Goal: Information Seeking & Learning: Learn about a topic

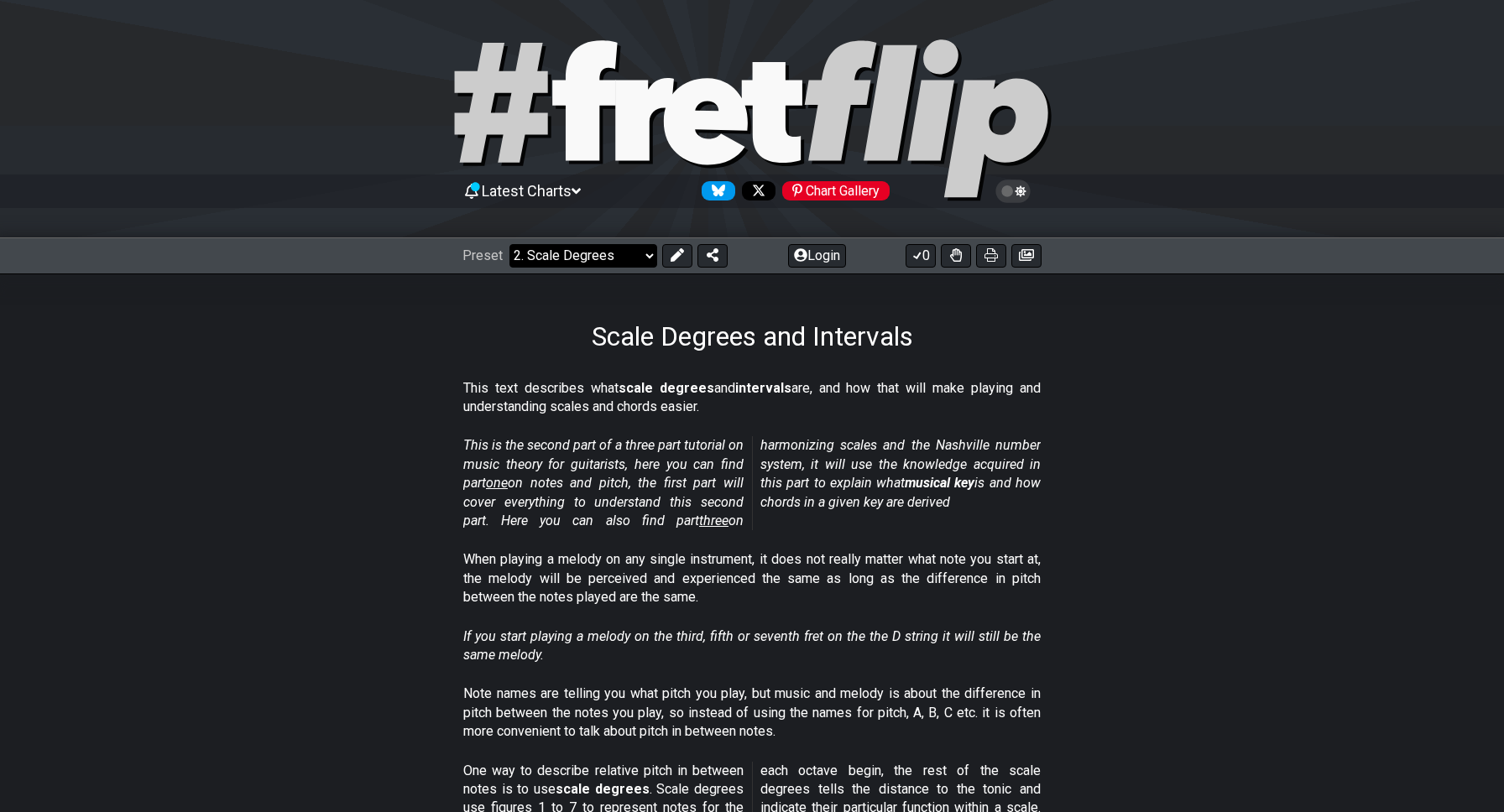
click at [591, 254] on select "Welcome to #fretflip! Initial Preset Custom Preset Minor Pentatonic Major Penta…" at bounding box center [583, 256] width 148 height 24
click at [510, 244] on select "Welcome to #fretflip! Initial Preset Custom Preset Minor Pentatonic Major Penta…" at bounding box center [583, 256] width 148 height 24
select select "/user-defined"
select select "A"
select select "C"
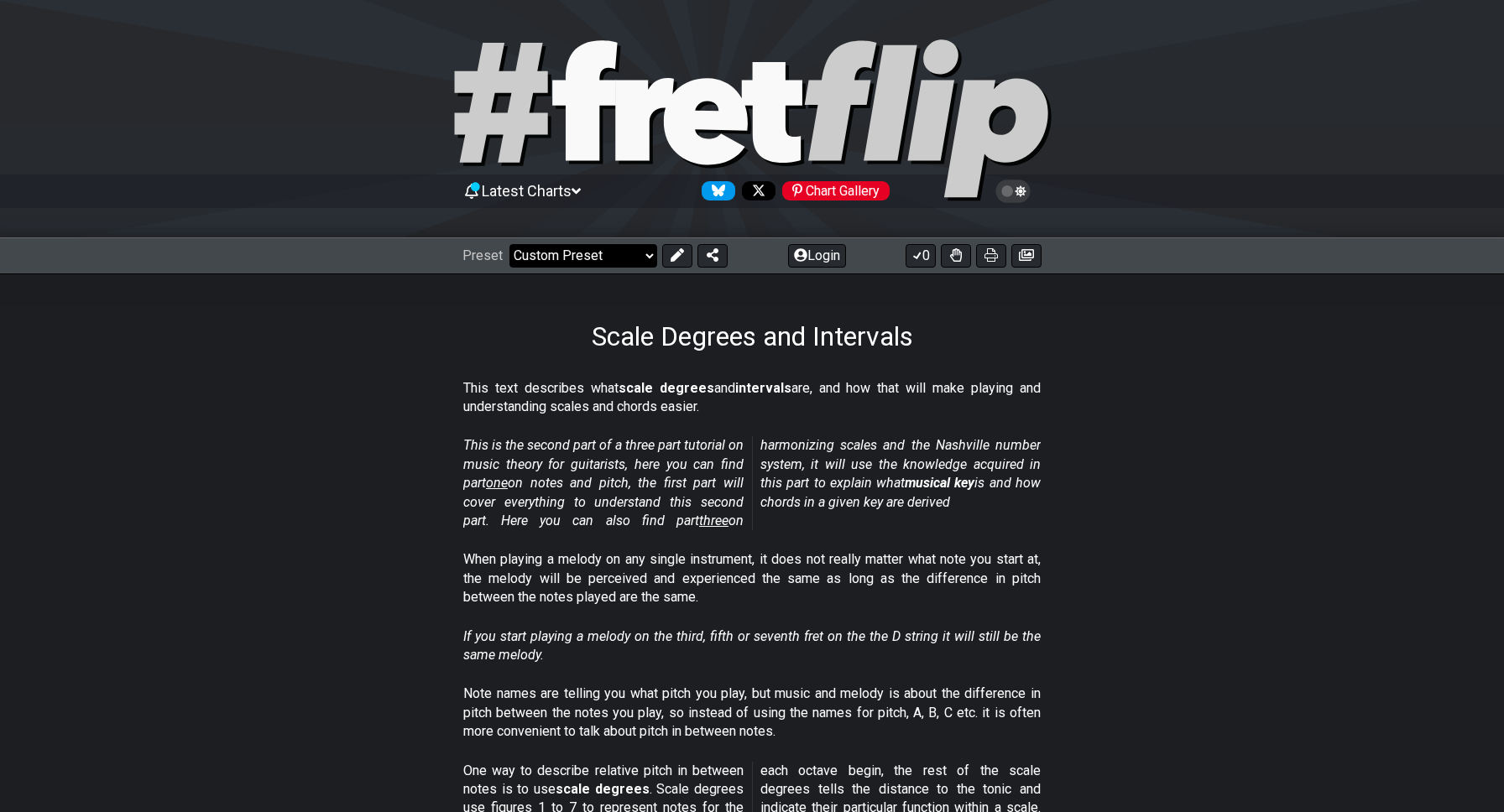
select select "C"
select select "A"
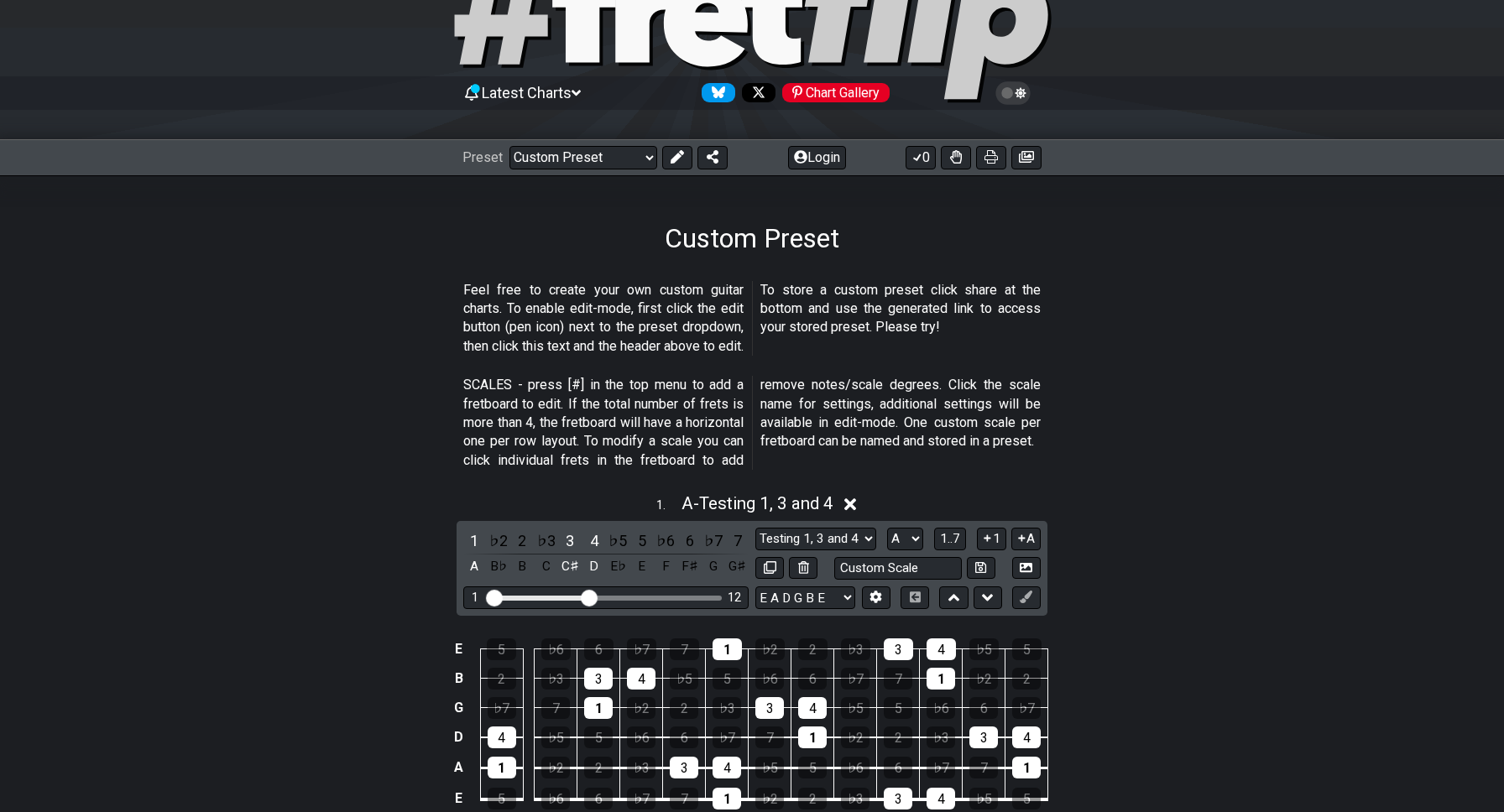
scroll to position [99, 0]
click at [597, 156] on select "Welcome to #fretflip! Initial Preset Custom Preset Minor Pentatonic Major Penta…" at bounding box center [583, 157] width 148 height 24
click at [510, 145] on select "Welcome to #fretflip! Initial Preset Custom Preset Minor Pentatonic Major Penta…" at bounding box center [583, 157] width 148 height 24
select select "/minor-pentatonic"
select select "C"
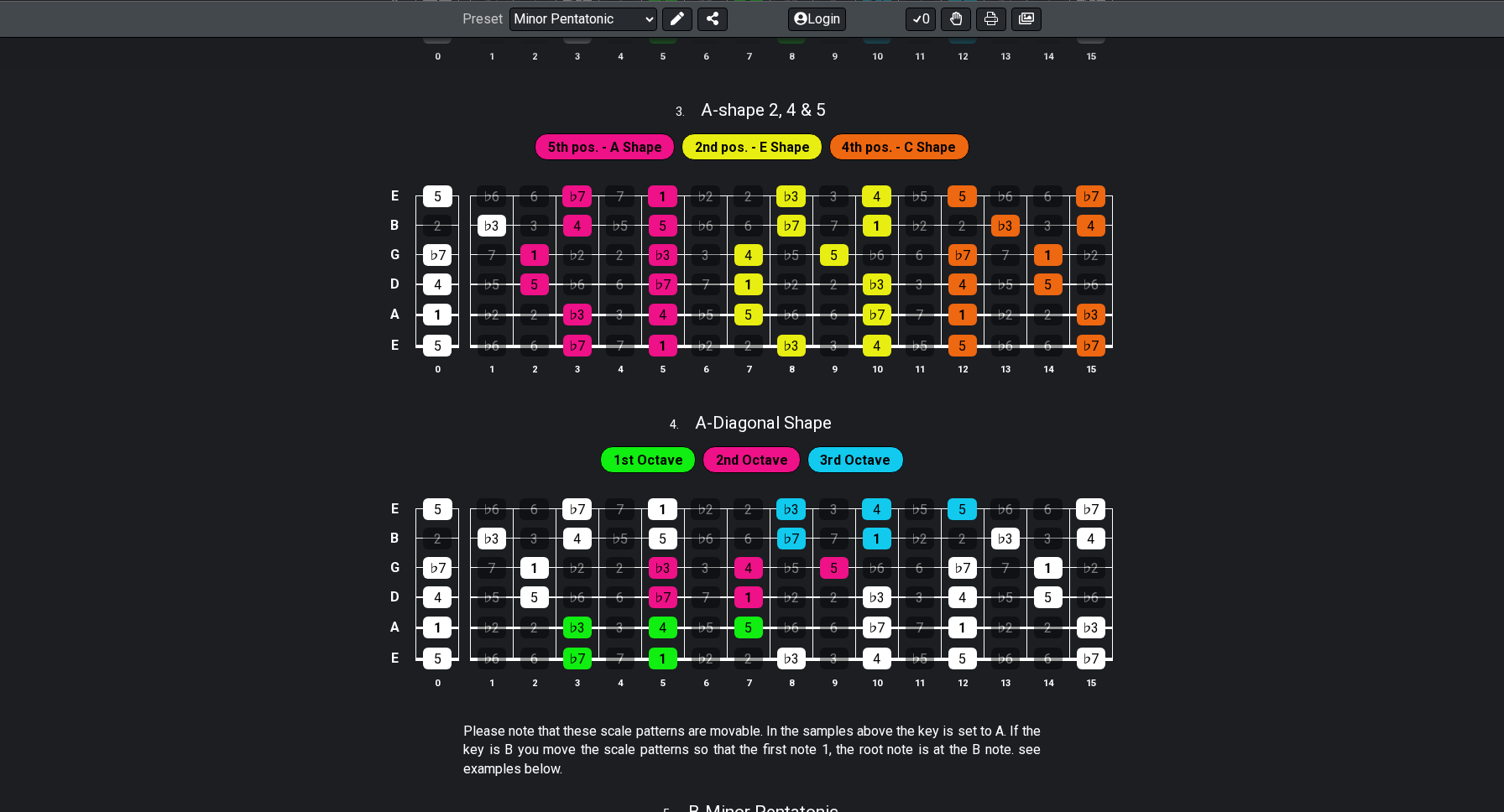
scroll to position [1073, 0]
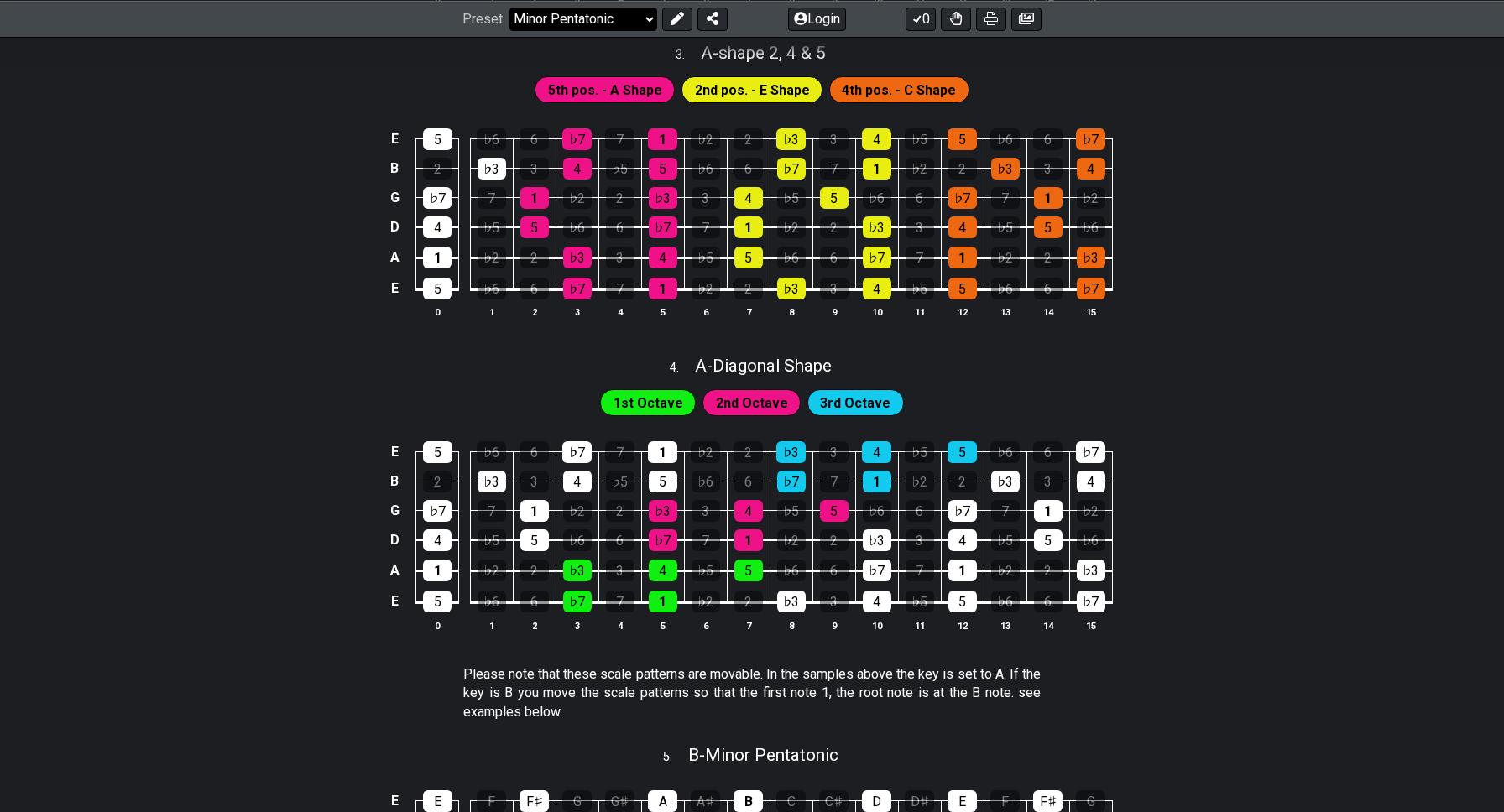
click at [596, 9] on select "Welcome to #fretflip! Initial Preset Custom Preset Minor Pentatonic Major Penta…" at bounding box center [583, 18] width 148 height 24
click at [510, 30] on select "Welcome to #fretflip! Initial Preset Custom Preset Minor Pentatonic Major Penta…" at bounding box center [583, 18] width 148 height 24
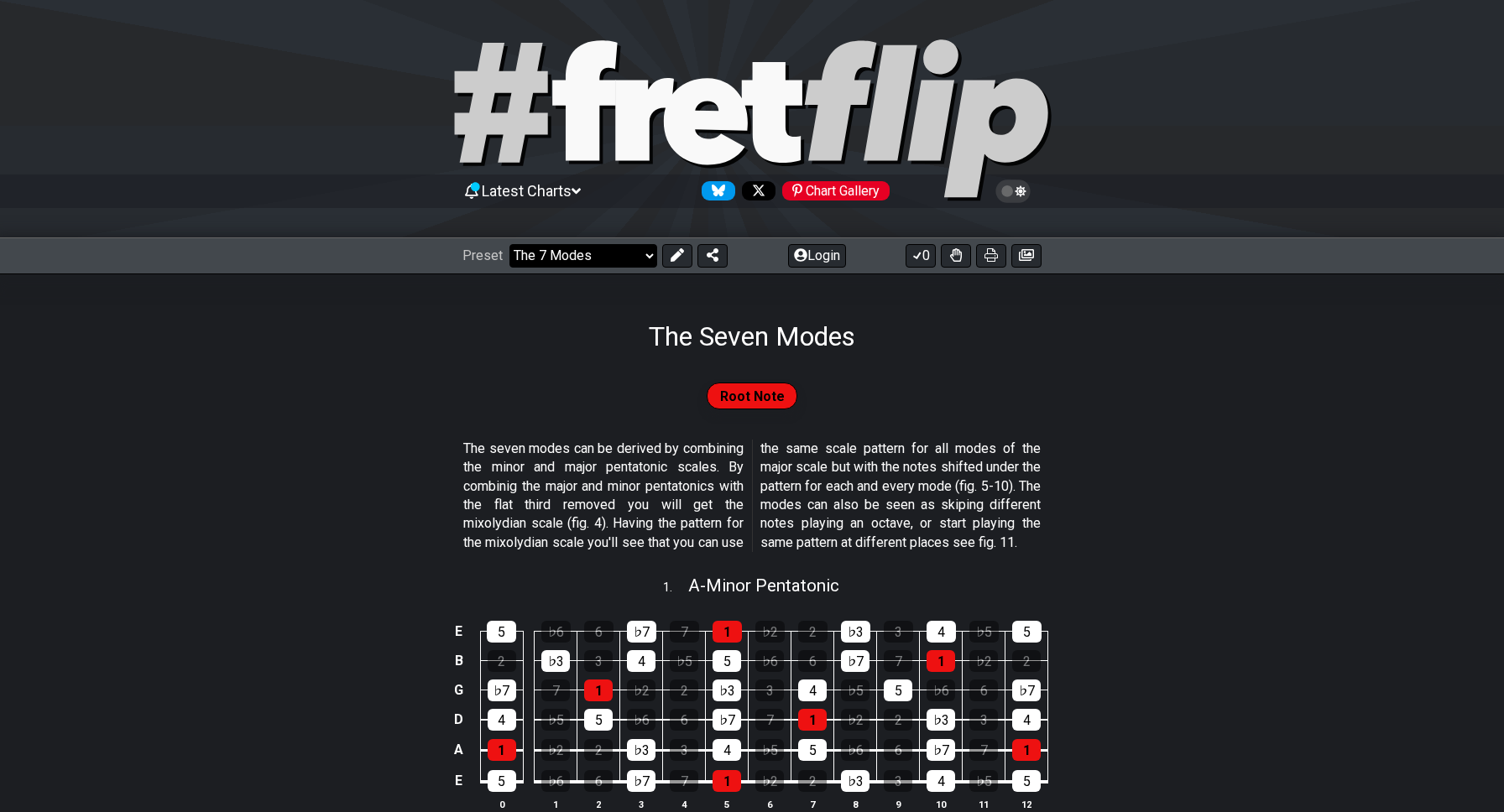
click at [614, 249] on select "Welcome to #fretflip! Initial Preset Custom Preset Minor Pentatonic Major Penta…" at bounding box center [583, 256] width 148 height 24
click at [510, 244] on select "Welcome to #fretflip! Initial Preset Custom Preset Minor Pentatonic Major Penta…" at bounding box center [583, 256] width 148 height 24
select select "/guitar-scales"
select select "C"
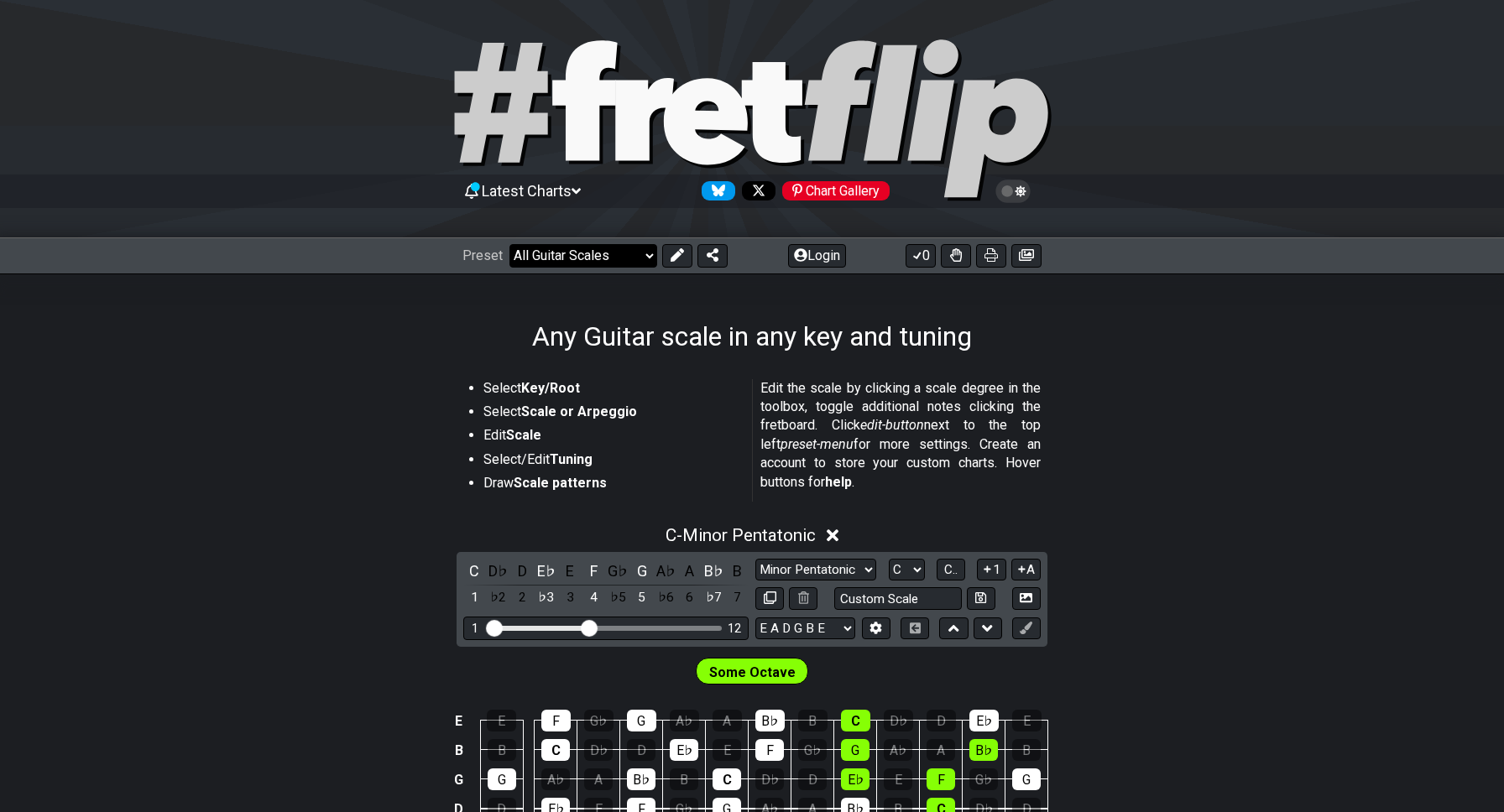
click at [590, 257] on select "Welcome to #fretflip! Initial Preset Custom Preset Minor Pentatonic Major Penta…" at bounding box center [583, 256] width 148 height 24
click at [510, 244] on select "Welcome to #fretflip! Initial Preset Custom Preset Minor Pentatonic Major Penta…" at bounding box center [583, 256] width 148 height 24
select select "/musical-notes-explained"
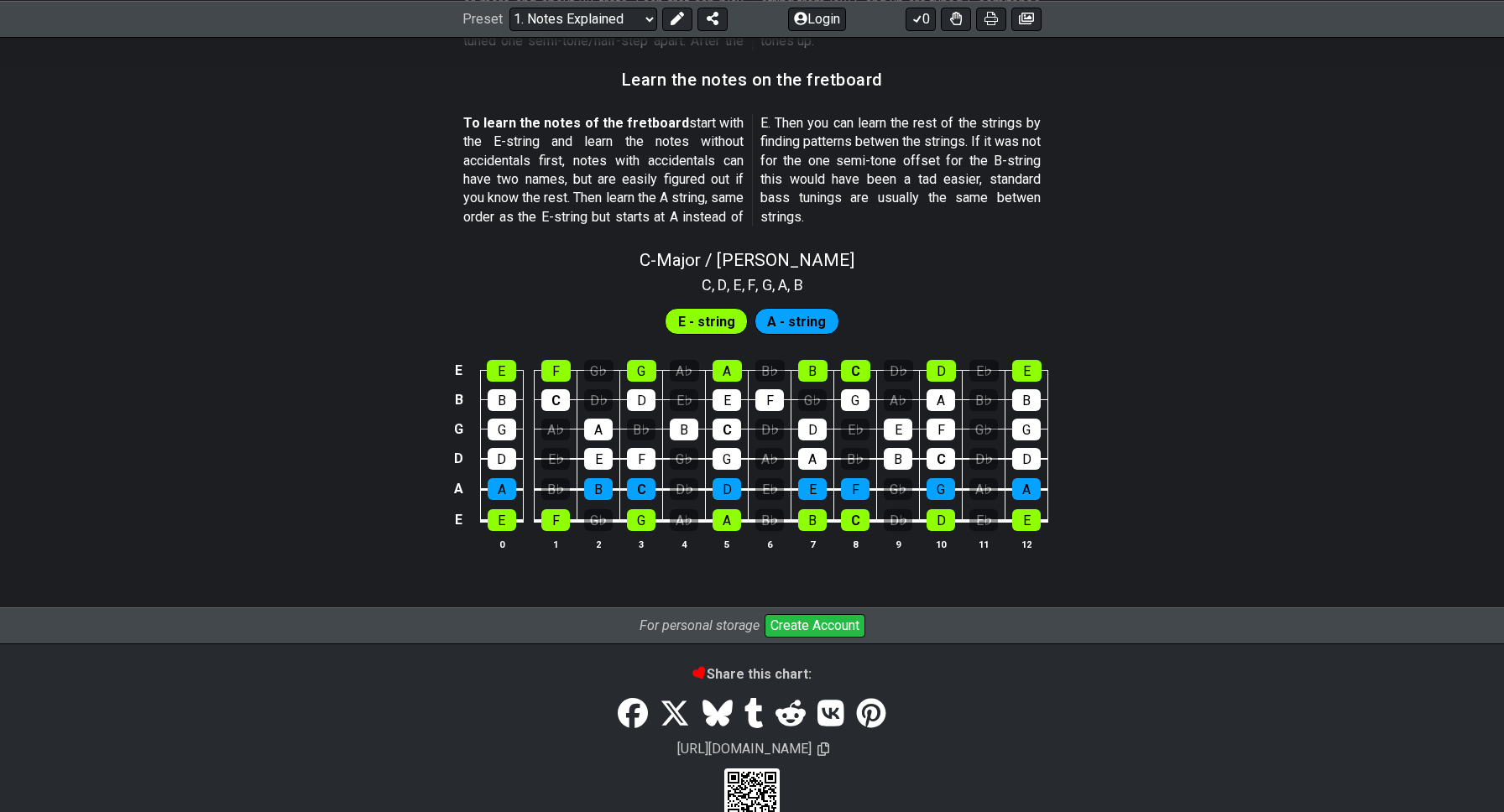
scroll to position [1522, 0]
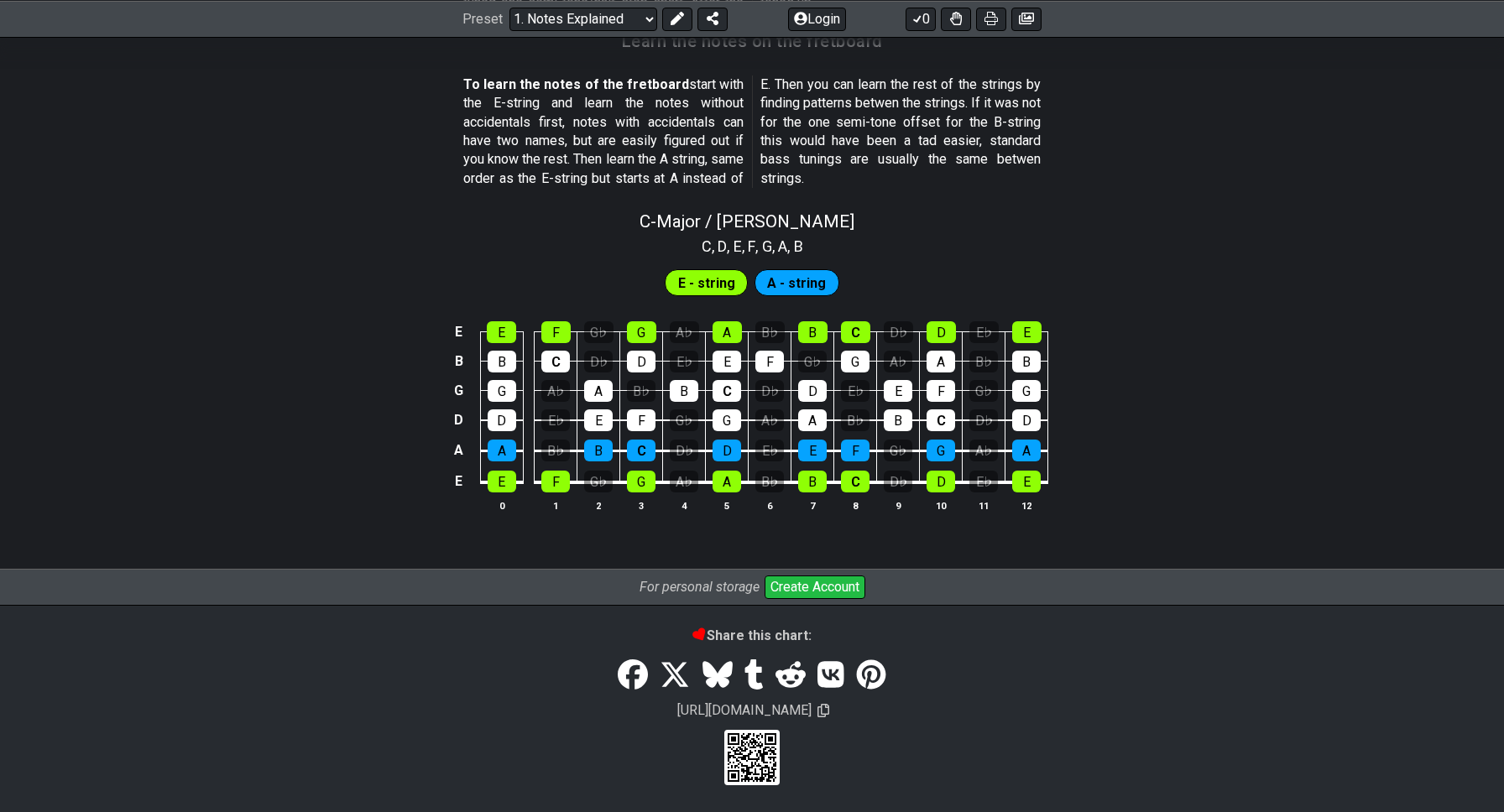
click at [798, 279] on span "A - string" at bounding box center [797, 283] width 59 height 24
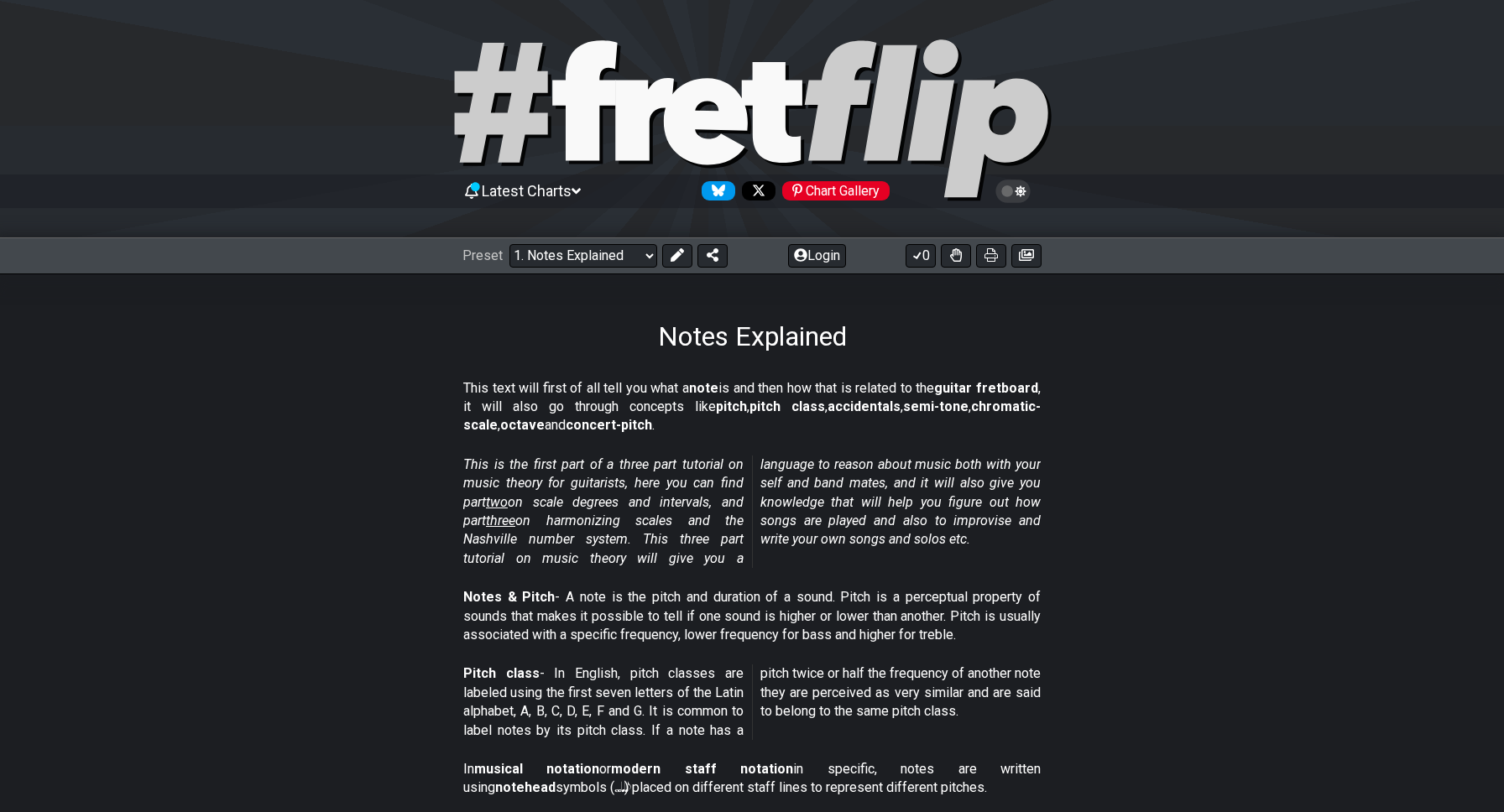
scroll to position [6, 0]
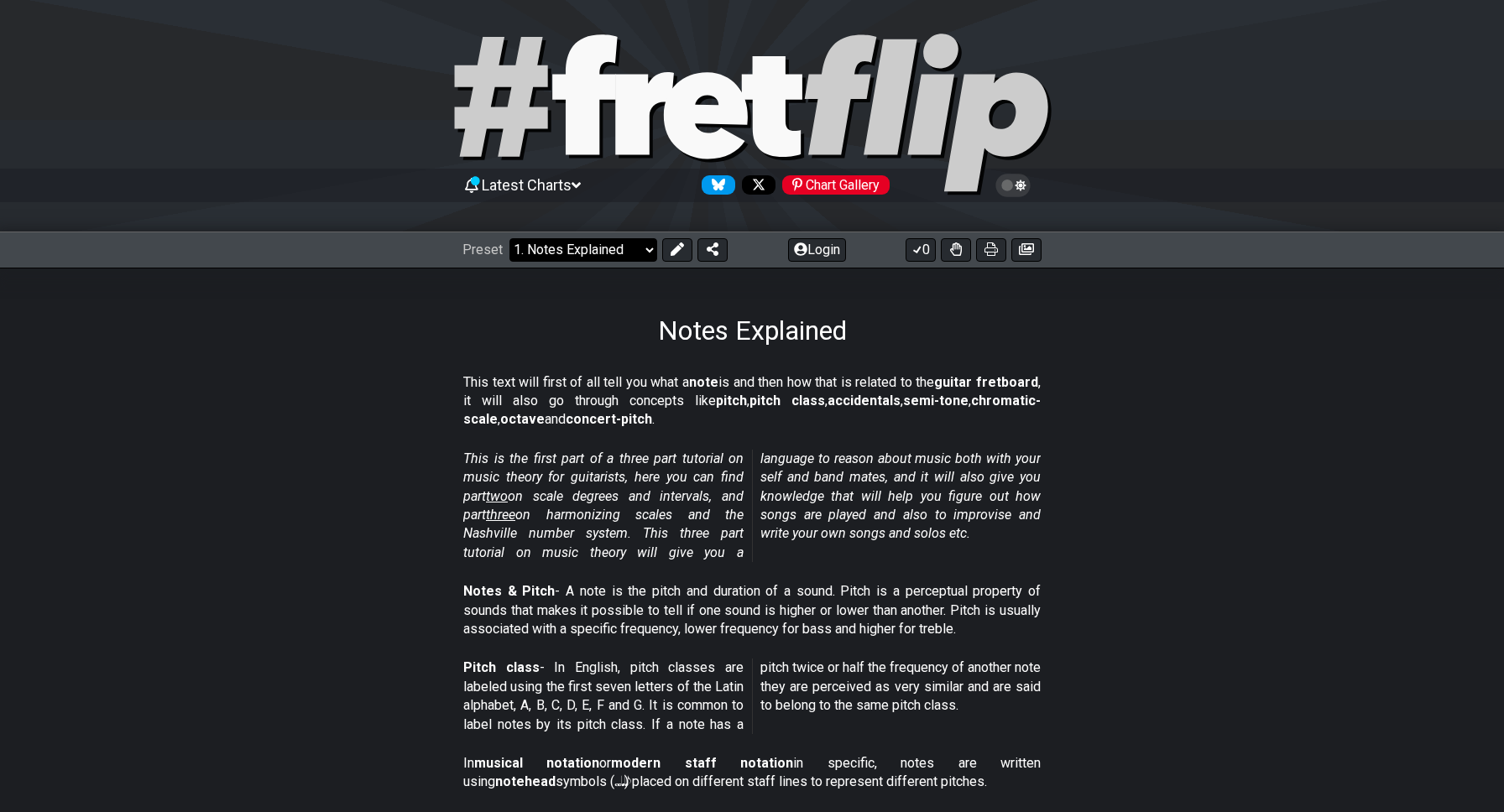
click at [617, 249] on select "Welcome to #fretflip! Initial Preset Custom Preset Minor Pentatonic Major Penta…" at bounding box center [583, 250] width 148 height 24
